Goal: Task Accomplishment & Management: Use online tool/utility

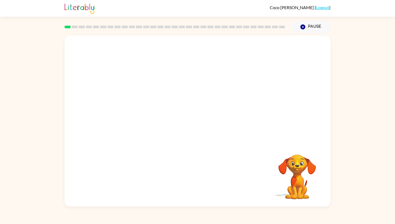
click at [122, 113] on video "Your browser must support playing .mp4 files to use Literably. Please try using…" at bounding box center [197, 88] width 266 height 107
click at [204, 122] on button "button" at bounding box center [197, 124] width 34 height 20
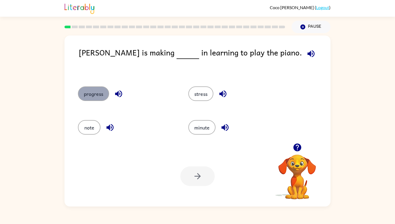
click at [104, 88] on button "progress" at bounding box center [93, 93] width 31 height 15
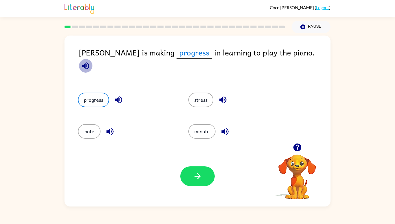
click at [90, 61] on icon "button" at bounding box center [85, 65] width 9 height 9
click at [205, 170] on button "button" at bounding box center [197, 176] width 34 height 20
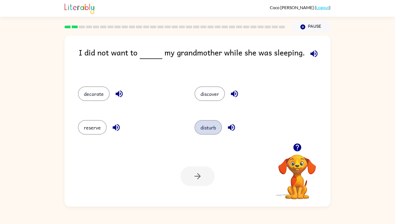
click at [202, 131] on button "disturb" at bounding box center [207, 127] width 27 height 15
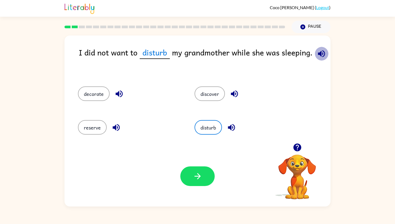
click at [320, 53] on icon "button" at bounding box center [321, 53] width 7 height 7
click at [208, 171] on button "button" at bounding box center [197, 176] width 34 height 20
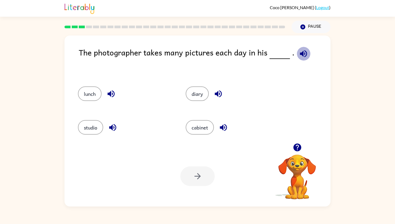
click at [301, 53] on icon "button" at bounding box center [303, 53] width 7 height 7
click at [99, 127] on button "studio" at bounding box center [90, 127] width 25 height 15
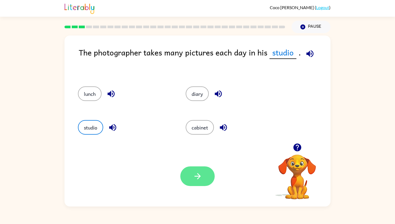
click at [210, 175] on button "button" at bounding box center [197, 176] width 34 height 20
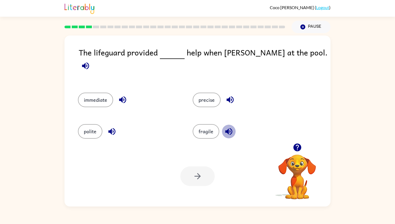
click at [228, 128] on icon "button" at bounding box center [228, 131] width 7 height 7
click at [226, 95] on icon "button" at bounding box center [229, 99] width 9 height 9
click at [126, 96] on icon "button" at bounding box center [122, 99] width 7 height 7
click at [109, 95] on button "immediate" at bounding box center [95, 99] width 35 height 15
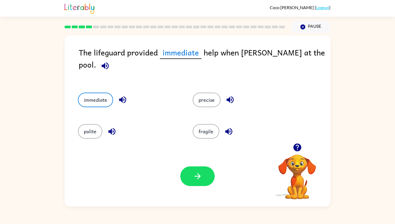
click at [107, 128] on icon "button" at bounding box center [111, 131] width 9 height 9
click at [197, 174] on icon "button" at bounding box center [197, 175] width 9 height 9
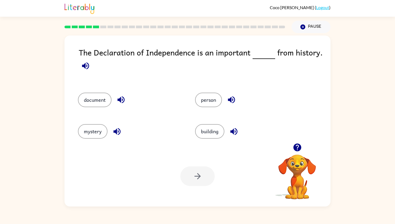
click at [88, 62] on icon "button" at bounding box center [85, 65] width 9 height 9
click at [122, 96] on icon "button" at bounding box center [120, 99] width 7 height 7
click at [121, 129] on icon "button" at bounding box center [116, 131] width 9 height 9
click at [226, 99] on button "button" at bounding box center [232, 100] width 14 height 14
click at [236, 128] on icon "button" at bounding box center [233, 131] width 7 height 7
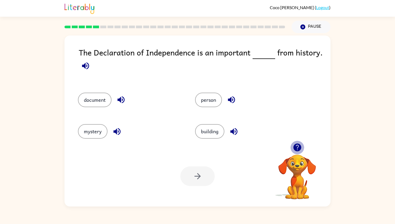
click at [300, 146] on icon "button" at bounding box center [297, 147] width 8 height 8
click at [110, 99] on button "document" at bounding box center [95, 99] width 34 height 15
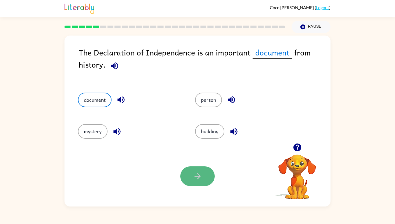
click at [192, 175] on button "button" at bounding box center [197, 176] width 34 height 20
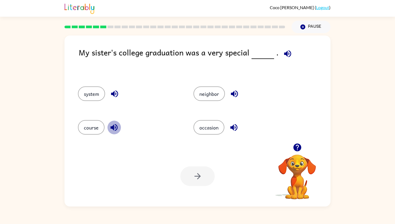
click at [115, 127] on icon "button" at bounding box center [113, 127] width 7 height 7
click at [111, 91] on icon "button" at bounding box center [114, 93] width 9 height 9
click at [234, 95] on icon "button" at bounding box center [234, 93] width 7 height 7
click at [235, 128] on icon "button" at bounding box center [233, 126] width 9 height 9
click at [210, 125] on button "occasion" at bounding box center [208, 127] width 31 height 15
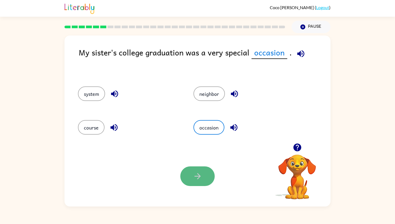
click at [195, 183] on button "button" at bounding box center [197, 176] width 34 height 20
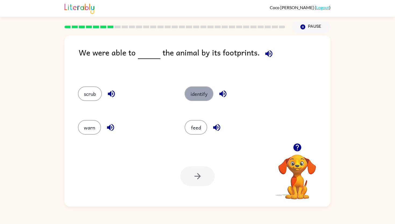
click at [207, 88] on button "identify" at bounding box center [199, 93] width 29 height 15
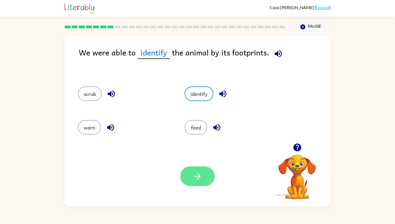
click at [187, 179] on button "button" at bounding box center [197, 176] width 34 height 20
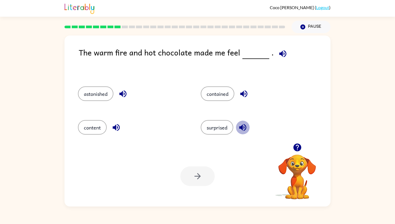
click at [246, 127] on icon "button" at bounding box center [242, 127] width 7 height 7
click at [243, 95] on icon "button" at bounding box center [243, 93] width 7 height 7
click at [121, 91] on icon "button" at bounding box center [122, 93] width 9 height 9
click at [117, 125] on icon "button" at bounding box center [115, 126] width 9 height 9
click at [91, 124] on button "content" at bounding box center [92, 127] width 29 height 15
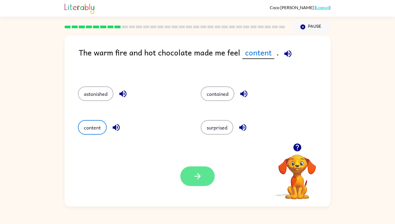
click at [189, 172] on button "button" at bounding box center [197, 176] width 34 height 20
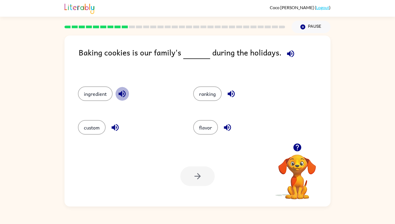
click at [122, 95] on icon "button" at bounding box center [121, 93] width 7 height 7
click at [114, 127] on icon "button" at bounding box center [114, 127] width 7 height 7
click at [225, 124] on icon "button" at bounding box center [227, 126] width 9 height 9
click at [231, 95] on icon "button" at bounding box center [231, 93] width 7 height 7
click at [117, 127] on icon "button" at bounding box center [114, 126] width 9 height 9
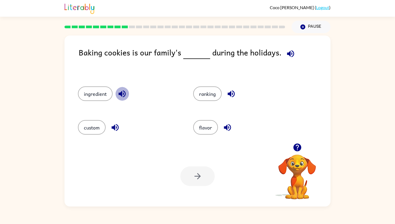
click at [122, 92] on icon "button" at bounding box center [121, 93] width 7 height 7
click at [230, 92] on icon "button" at bounding box center [231, 93] width 7 height 7
click at [225, 124] on icon "button" at bounding box center [227, 126] width 9 height 9
click at [98, 95] on button "ingredient" at bounding box center [95, 93] width 35 height 15
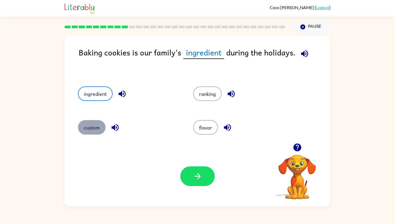
click at [95, 128] on button "custom" at bounding box center [92, 127] width 28 height 15
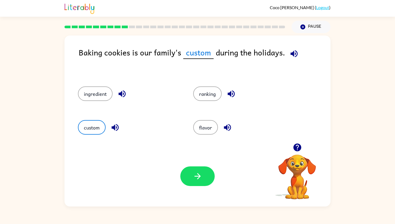
click at [109, 127] on button "button" at bounding box center [115, 127] width 14 height 14
click at [95, 97] on button "ingredient" at bounding box center [95, 93] width 35 height 15
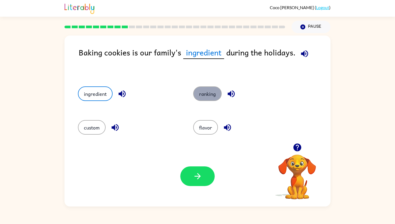
click at [209, 88] on button "ranking" at bounding box center [207, 93] width 28 height 15
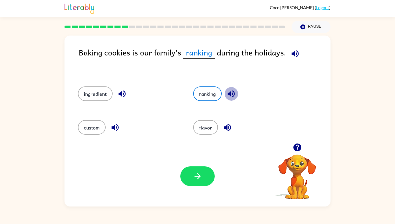
click at [233, 89] on button "button" at bounding box center [231, 94] width 14 height 14
click at [233, 95] on icon "button" at bounding box center [230, 93] width 9 height 9
click at [228, 128] on icon "button" at bounding box center [227, 127] width 7 height 7
click at [219, 128] on div "flavor" at bounding box center [244, 127] width 103 height 15
click at [196, 175] on icon "button" at bounding box center [197, 175] width 9 height 9
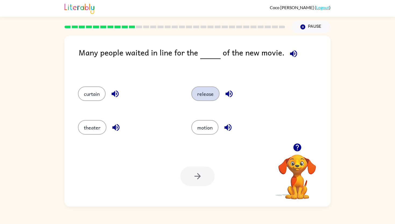
click at [201, 99] on button "release" at bounding box center [205, 93] width 28 height 15
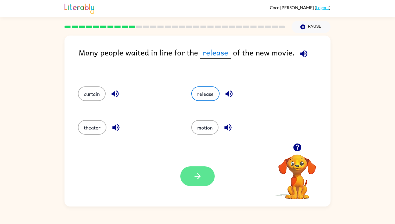
click at [212, 176] on button "button" at bounding box center [197, 176] width 34 height 20
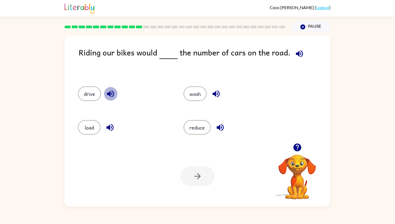
click at [113, 93] on icon "button" at bounding box center [110, 93] width 9 height 9
click at [108, 127] on icon "button" at bounding box center [109, 127] width 7 height 7
click at [212, 123] on div "reduce" at bounding box center [229, 127] width 93 height 15
click at [222, 125] on icon "button" at bounding box center [220, 127] width 7 height 7
click at [215, 91] on icon "button" at bounding box center [215, 93] width 9 height 9
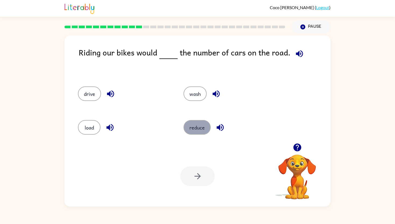
click at [199, 127] on button "reduce" at bounding box center [196, 127] width 27 height 15
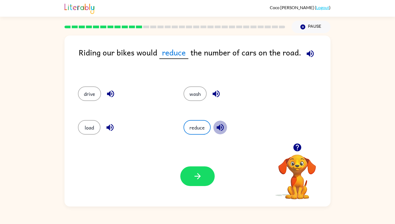
click at [222, 121] on button "button" at bounding box center [220, 127] width 14 height 14
click at [201, 172] on icon "button" at bounding box center [197, 175] width 9 height 9
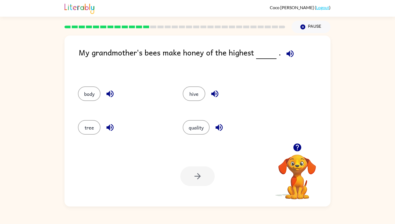
click at [215, 97] on icon "button" at bounding box center [214, 93] width 9 height 9
click at [216, 91] on icon "button" at bounding box center [214, 93] width 7 height 7
click at [219, 84] on div "hive" at bounding box center [224, 93] width 105 height 34
click at [216, 91] on icon "button" at bounding box center [214, 93] width 7 height 7
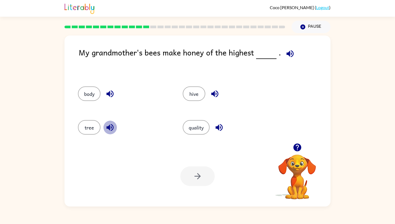
click at [109, 129] on icon "button" at bounding box center [109, 126] width 9 height 9
click at [189, 91] on button "hive" at bounding box center [194, 93] width 23 height 15
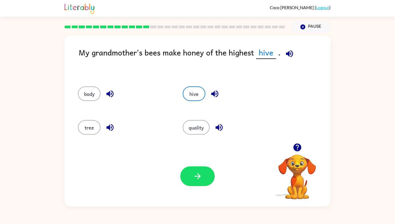
click at [208, 164] on div "Your browser must support playing .mp4 files to use Literably. Please try using…" at bounding box center [197, 176] width 266 height 60
click at [208, 167] on button "button" at bounding box center [197, 176] width 34 height 20
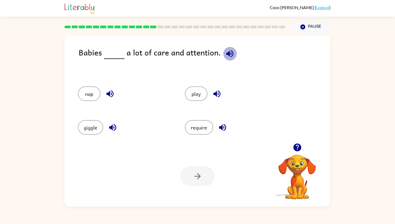
click at [228, 49] on icon "button" at bounding box center [229, 53] width 9 height 9
click at [199, 127] on button "require" at bounding box center [199, 127] width 28 height 15
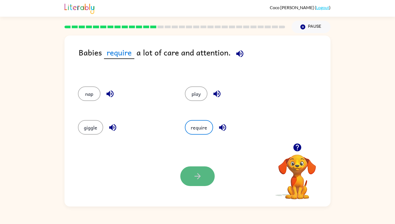
click at [198, 166] on button "button" at bounding box center [197, 176] width 34 height 20
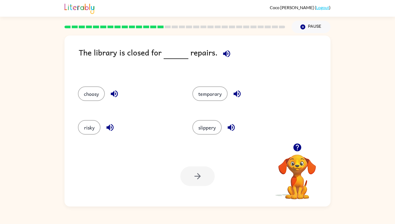
click at [223, 52] on icon "button" at bounding box center [226, 53] width 7 height 7
click at [107, 125] on icon "button" at bounding box center [109, 126] width 9 height 9
click at [216, 95] on button "temporary" at bounding box center [209, 93] width 35 height 15
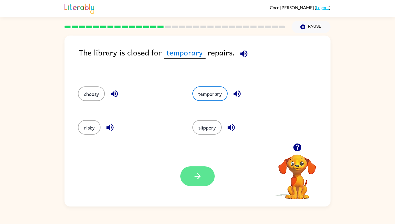
click at [204, 172] on button "button" at bounding box center [197, 176] width 34 height 20
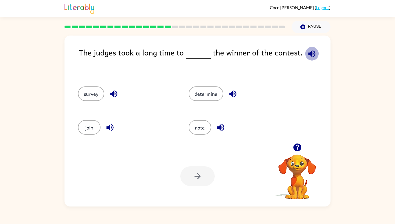
click at [307, 50] on icon "button" at bounding box center [311, 53] width 9 height 9
click at [210, 93] on button "determine" at bounding box center [206, 93] width 35 height 15
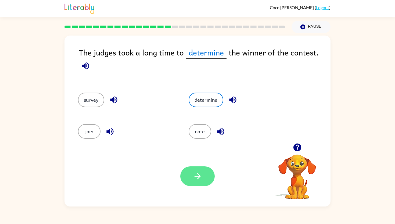
click at [204, 181] on button "button" at bounding box center [197, 176] width 34 height 20
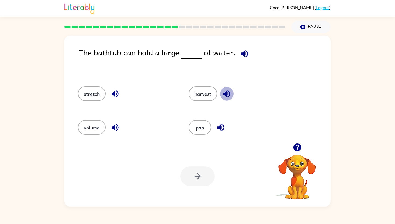
click at [225, 92] on icon "button" at bounding box center [226, 93] width 7 height 7
click at [114, 89] on icon "button" at bounding box center [114, 93] width 9 height 9
drag, startPoint x: 114, startPoint y: 124, endPoint x: 140, endPoint y: 118, distance: 26.6
click at [115, 124] on icon "button" at bounding box center [114, 126] width 9 height 9
click at [221, 128] on icon "button" at bounding box center [220, 127] width 7 height 7
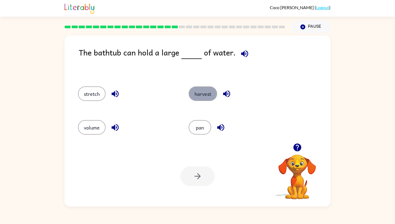
click at [216, 94] on button "harvest" at bounding box center [203, 93] width 28 height 15
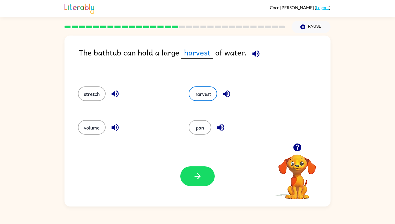
click at [197, 158] on div "Your browser must support playing .mp4 files to use Literably. Please try using…" at bounding box center [197, 176] width 266 height 60
click at [196, 170] on button "button" at bounding box center [197, 176] width 34 height 20
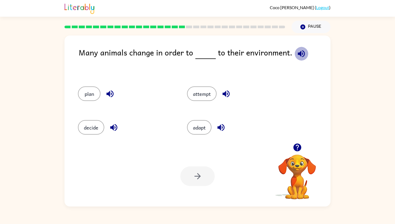
click at [299, 56] on icon "button" at bounding box center [301, 53] width 9 height 9
click at [87, 132] on button "decide" at bounding box center [91, 127] width 26 height 15
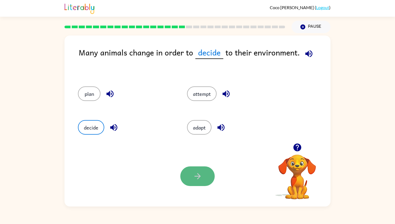
click at [198, 166] on button "button" at bounding box center [197, 176] width 34 height 20
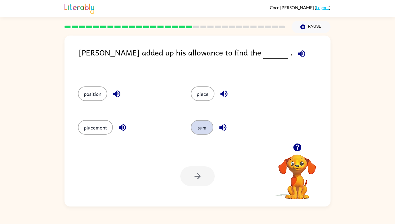
click at [200, 123] on button "sum" at bounding box center [202, 127] width 23 height 15
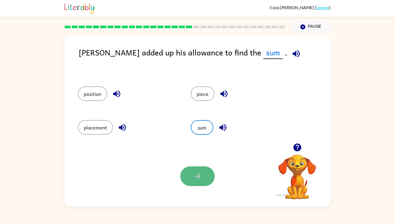
click at [195, 173] on icon "button" at bounding box center [197, 175] width 9 height 9
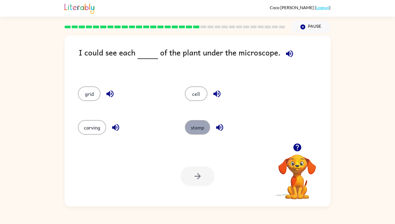
click at [192, 127] on button "stamp" at bounding box center [197, 127] width 25 height 15
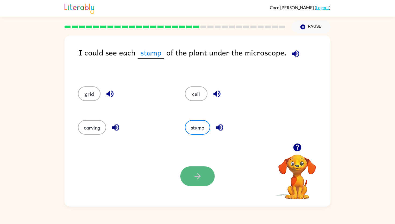
click at [192, 174] on button "button" at bounding box center [197, 176] width 34 height 20
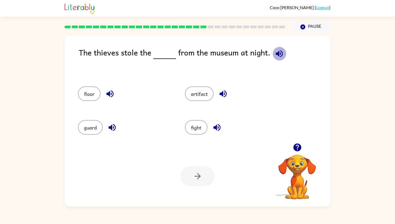
click at [279, 55] on icon "button" at bounding box center [279, 53] width 7 height 7
click at [221, 95] on icon "button" at bounding box center [222, 93] width 7 height 7
click at [213, 124] on icon "button" at bounding box center [216, 126] width 9 height 9
click at [114, 129] on icon "button" at bounding box center [112, 127] width 7 height 7
click at [111, 93] on icon "button" at bounding box center [109, 93] width 9 height 9
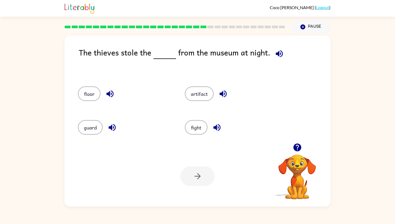
click at [182, 95] on div "artifact" at bounding box center [228, 93] width 107 height 34
click at [186, 95] on button "artifact" at bounding box center [199, 93] width 29 height 15
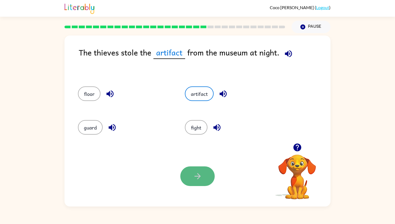
click at [199, 175] on icon "button" at bounding box center [197, 175] width 9 height 9
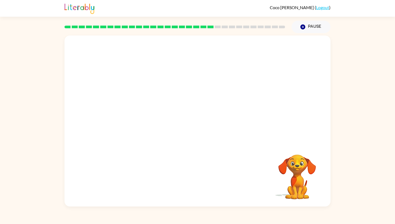
click at [140, 127] on video "Your browser must support playing .mp4 files to use Literably. Please try using…" at bounding box center [197, 88] width 266 height 107
click at [191, 117] on button "button" at bounding box center [197, 124] width 34 height 20
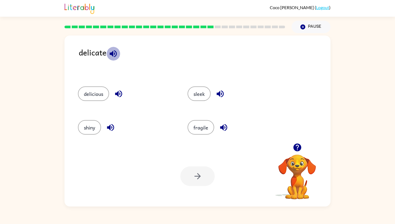
click at [112, 52] on icon "button" at bounding box center [113, 53] width 7 height 7
click at [210, 127] on button "fragile" at bounding box center [201, 127] width 27 height 15
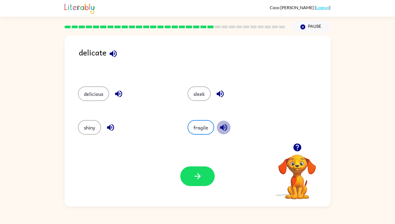
click at [220, 125] on icon "button" at bounding box center [223, 126] width 9 height 9
click at [199, 168] on button "button" at bounding box center [197, 176] width 34 height 20
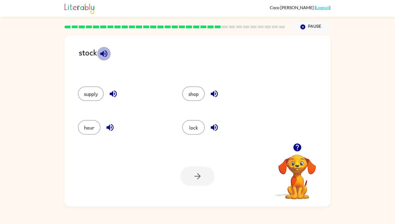
click at [105, 49] on icon "button" at bounding box center [103, 53] width 9 height 9
click at [95, 95] on button "supply" at bounding box center [91, 93] width 26 height 15
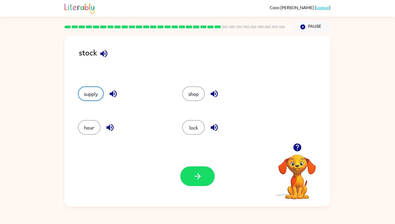
click at [110, 91] on icon "button" at bounding box center [113, 93] width 9 height 9
click at [200, 181] on button "button" at bounding box center [197, 176] width 34 height 20
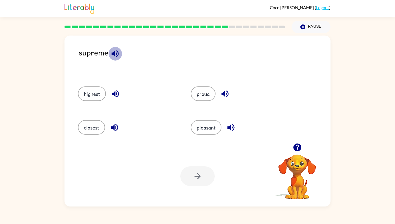
click at [116, 51] on icon "button" at bounding box center [114, 53] width 7 height 7
click at [233, 124] on icon "button" at bounding box center [230, 126] width 9 height 9
click at [114, 127] on icon "button" at bounding box center [114, 127] width 7 height 7
click at [116, 91] on icon "button" at bounding box center [115, 93] width 9 height 9
click at [96, 92] on button "highest" at bounding box center [92, 93] width 28 height 15
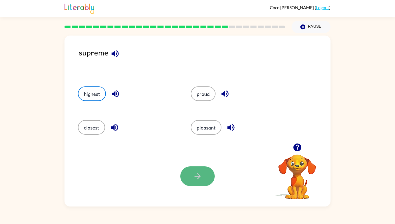
click at [203, 168] on button "button" at bounding box center [197, 176] width 34 height 20
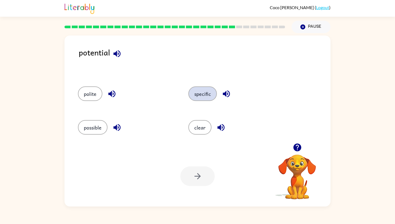
click at [208, 94] on button "specific" at bounding box center [202, 93] width 28 height 15
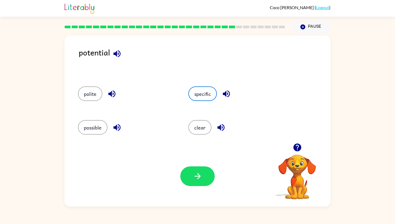
click at [227, 91] on icon "button" at bounding box center [226, 93] width 9 height 9
click at [224, 127] on icon "button" at bounding box center [220, 127] width 7 height 7
click at [114, 124] on icon "button" at bounding box center [116, 126] width 9 height 9
click at [110, 94] on icon "button" at bounding box center [111, 93] width 7 height 7
click at [96, 130] on button "possible" at bounding box center [93, 127] width 30 height 15
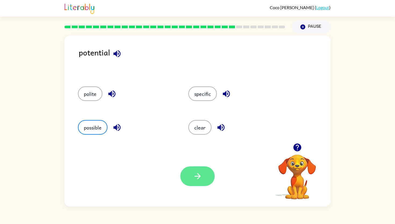
click at [194, 177] on icon "button" at bounding box center [197, 175] width 9 height 9
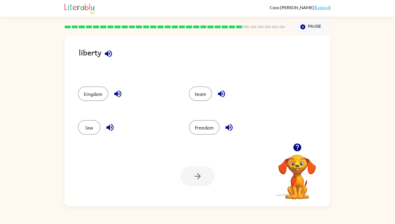
click at [118, 55] on div "liberty" at bounding box center [205, 60] width 252 height 29
click at [102, 53] on button "button" at bounding box center [109, 54] width 14 height 14
click at [100, 86] on button "kingdom" at bounding box center [93, 93] width 30 height 15
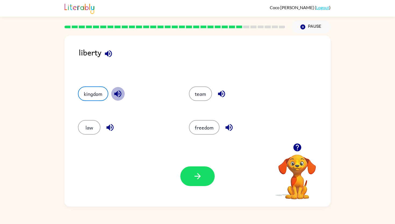
click at [116, 92] on icon "button" at bounding box center [117, 93] width 7 height 7
click at [204, 167] on button "button" at bounding box center [197, 176] width 34 height 20
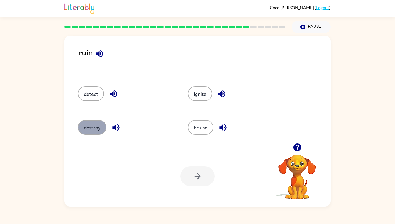
click at [92, 130] on button "destroy" at bounding box center [92, 127] width 28 height 15
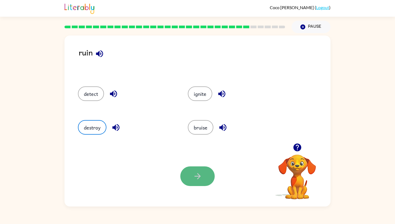
click at [190, 167] on button "button" at bounding box center [197, 176] width 34 height 20
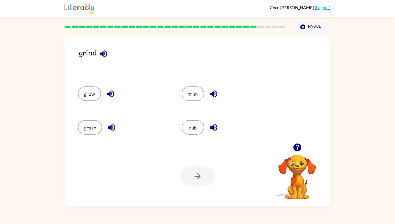
click at [105, 53] on icon "button" at bounding box center [103, 53] width 7 height 7
click at [197, 95] on button "trim" at bounding box center [193, 93] width 23 height 15
click at [210, 91] on icon "button" at bounding box center [213, 93] width 9 height 9
click at [192, 169] on button "button" at bounding box center [197, 176] width 34 height 20
click at [83, 93] on button "dirt" at bounding box center [89, 93] width 23 height 15
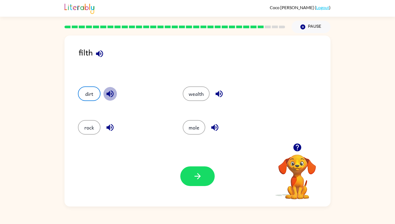
click at [112, 92] on icon "button" at bounding box center [109, 93] width 9 height 9
click at [199, 176] on icon "button" at bounding box center [197, 176] width 6 height 6
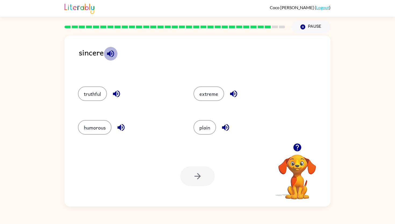
click at [109, 50] on icon "button" at bounding box center [110, 53] width 9 height 9
click at [117, 93] on icon "button" at bounding box center [116, 93] width 7 height 7
click at [99, 98] on button "truthful" at bounding box center [92, 93] width 29 height 15
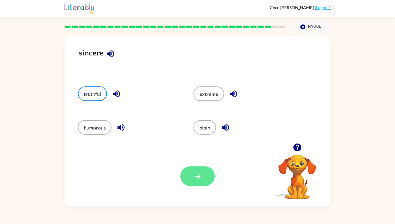
click at [183, 172] on button "button" at bounding box center [197, 176] width 34 height 20
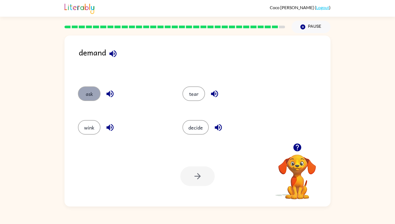
click at [98, 94] on button "ask" at bounding box center [89, 93] width 23 height 15
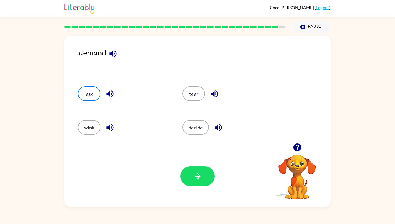
click at [110, 94] on icon "button" at bounding box center [109, 93] width 9 height 9
click at [218, 128] on icon "button" at bounding box center [218, 127] width 7 height 7
click at [202, 127] on button "decide" at bounding box center [195, 127] width 26 height 15
click at [203, 172] on button "button" at bounding box center [197, 176] width 34 height 20
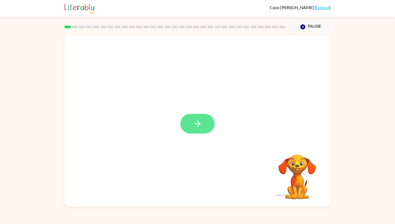
click at [214, 122] on button "button" at bounding box center [197, 124] width 34 height 20
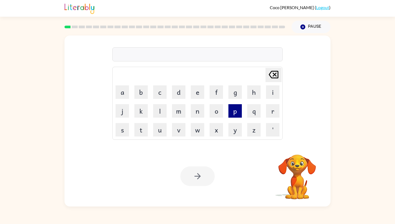
click at [231, 108] on button "p" at bounding box center [234, 110] width 13 height 13
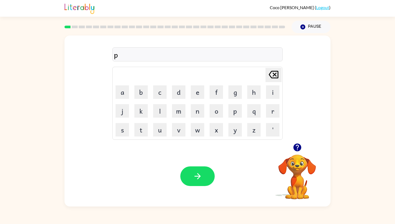
type button "p"
click at [201, 171] on icon "button" at bounding box center [197, 175] width 9 height 9
click at [200, 173] on icon "button" at bounding box center [197, 175] width 9 height 9
click at [194, 169] on button "button" at bounding box center [197, 176] width 34 height 20
click at [166, 57] on div "scrw" at bounding box center [197, 54] width 167 height 11
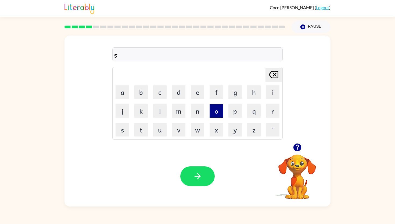
click at [210, 104] on button "o" at bounding box center [216, 110] width 13 height 13
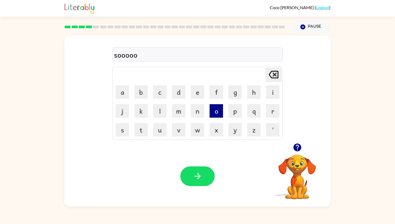
click at [210, 104] on button "o" at bounding box center [216, 110] width 13 height 13
click at [211, 104] on button "o" at bounding box center [216, 110] width 13 height 13
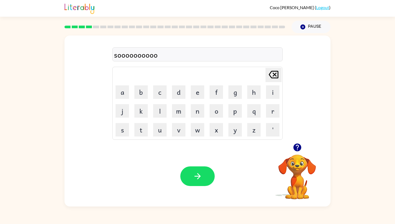
click at [216, 103] on td "o" at bounding box center [216, 111] width 18 height 18
click at [269, 76] on icon "[PERSON_NAME] last character input" at bounding box center [273, 74] width 13 height 13
click at [270, 76] on icon at bounding box center [274, 75] width 10 height 8
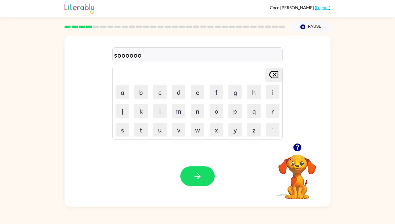
click at [270, 76] on icon at bounding box center [274, 75] width 10 height 8
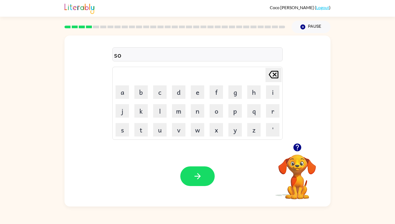
click at [270, 76] on icon at bounding box center [274, 75] width 10 height 8
click at [162, 88] on button "c" at bounding box center [159, 91] width 13 height 13
type button "c"
click at [271, 75] on icon "[PERSON_NAME] last character input" at bounding box center [273, 74] width 13 height 13
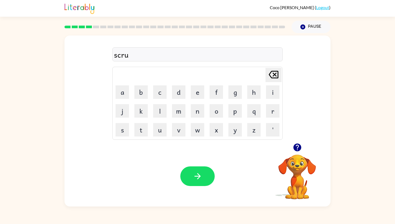
click at [271, 75] on icon "[PERSON_NAME] last character input" at bounding box center [273, 74] width 13 height 13
type button "delete"
click at [204, 169] on button "button" at bounding box center [197, 176] width 34 height 20
click at [194, 177] on icon "button" at bounding box center [197, 175] width 9 height 9
click at [196, 178] on icon "button" at bounding box center [197, 175] width 9 height 9
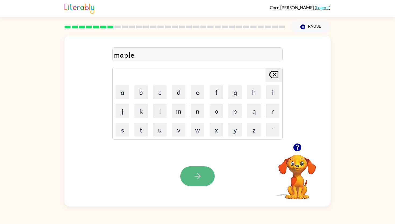
click at [192, 178] on button "button" at bounding box center [197, 176] width 34 height 20
click at [186, 173] on button "button" at bounding box center [197, 176] width 34 height 20
click at [185, 173] on button "button" at bounding box center [197, 176] width 34 height 20
click at [191, 178] on button "button" at bounding box center [197, 176] width 34 height 20
click at [190, 181] on button "button" at bounding box center [197, 176] width 34 height 20
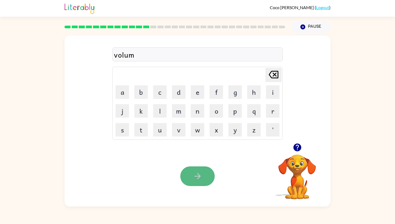
click at [192, 178] on button "button" at bounding box center [197, 176] width 34 height 20
click at [190, 172] on button "button" at bounding box center [197, 176] width 34 height 20
click at [196, 174] on icon "button" at bounding box center [197, 175] width 9 height 9
click at [189, 180] on button "button" at bounding box center [197, 176] width 34 height 20
click at [195, 178] on icon "button" at bounding box center [197, 175] width 9 height 9
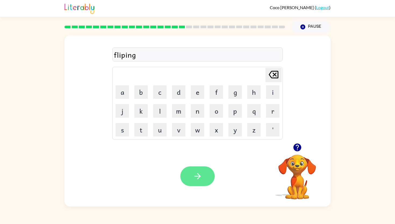
click at [194, 170] on button "button" at bounding box center [197, 176] width 34 height 20
click at [193, 170] on button "button" at bounding box center [197, 176] width 34 height 20
click at [206, 177] on button "button" at bounding box center [197, 176] width 34 height 20
click at [201, 176] on icon "button" at bounding box center [197, 175] width 9 height 9
click at [196, 182] on button "button" at bounding box center [197, 176] width 34 height 20
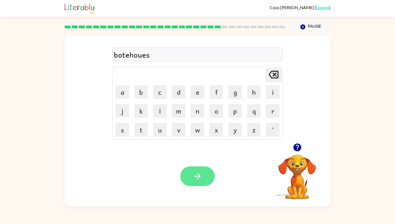
click at [194, 175] on icon "button" at bounding box center [197, 175] width 9 height 9
click at [189, 178] on button "button" at bounding box center [197, 176] width 34 height 20
click at [193, 174] on icon "button" at bounding box center [197, 175] width 9 height 9
click at [196, 178] on icon "button" at bounding box center [197, 175] width 9 height 9
click at [198, 179] on icon "button" at bounding box center [197, 175] width 9 height 9
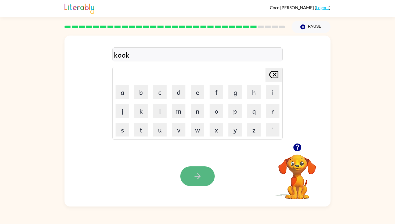
click at [187, 178] on button "button" at bounding box center [197, 176] width 34 height 20
click at [188, 178] on button "button" at bounding box center [197, 176] width 34 height 20
click at [192, 175] on button "button" at bounding box center [197, 176] width 34 height 20
click at [295, 142] on button "button" at bounding box center [297, 147] width 14 height 14
click at [210, 177] on button "button" at bounding box center [197, 176] width 34 height 20
